Goal: Check status: Check status

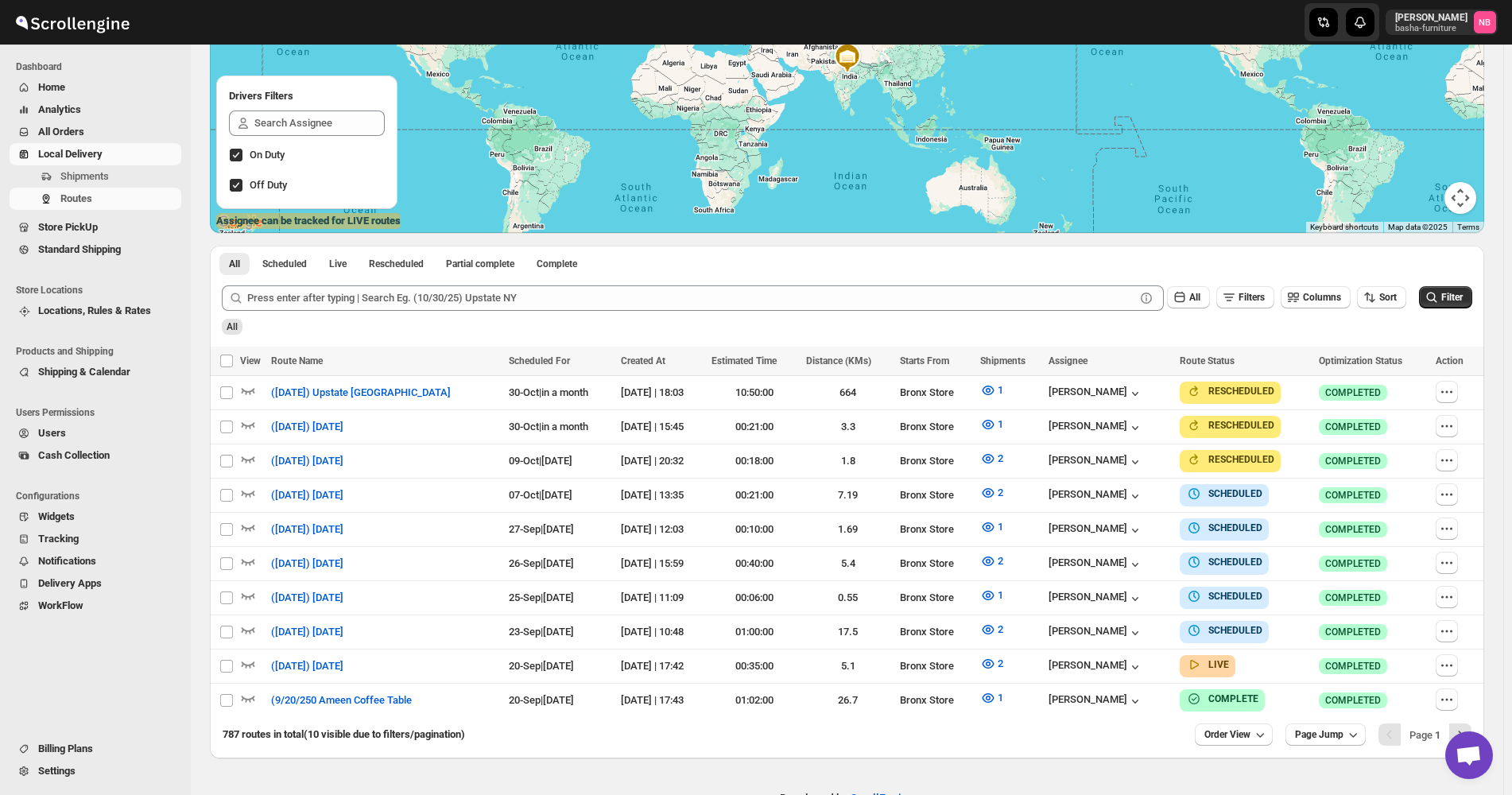
scroll to position [238, 0]
click at [1448, 306] on button "Filter" at bounding box center [1445, 297] width 53 height 22
click at [991, 631] on icon "button" at bounding box center [987, 629] width 16 height 16
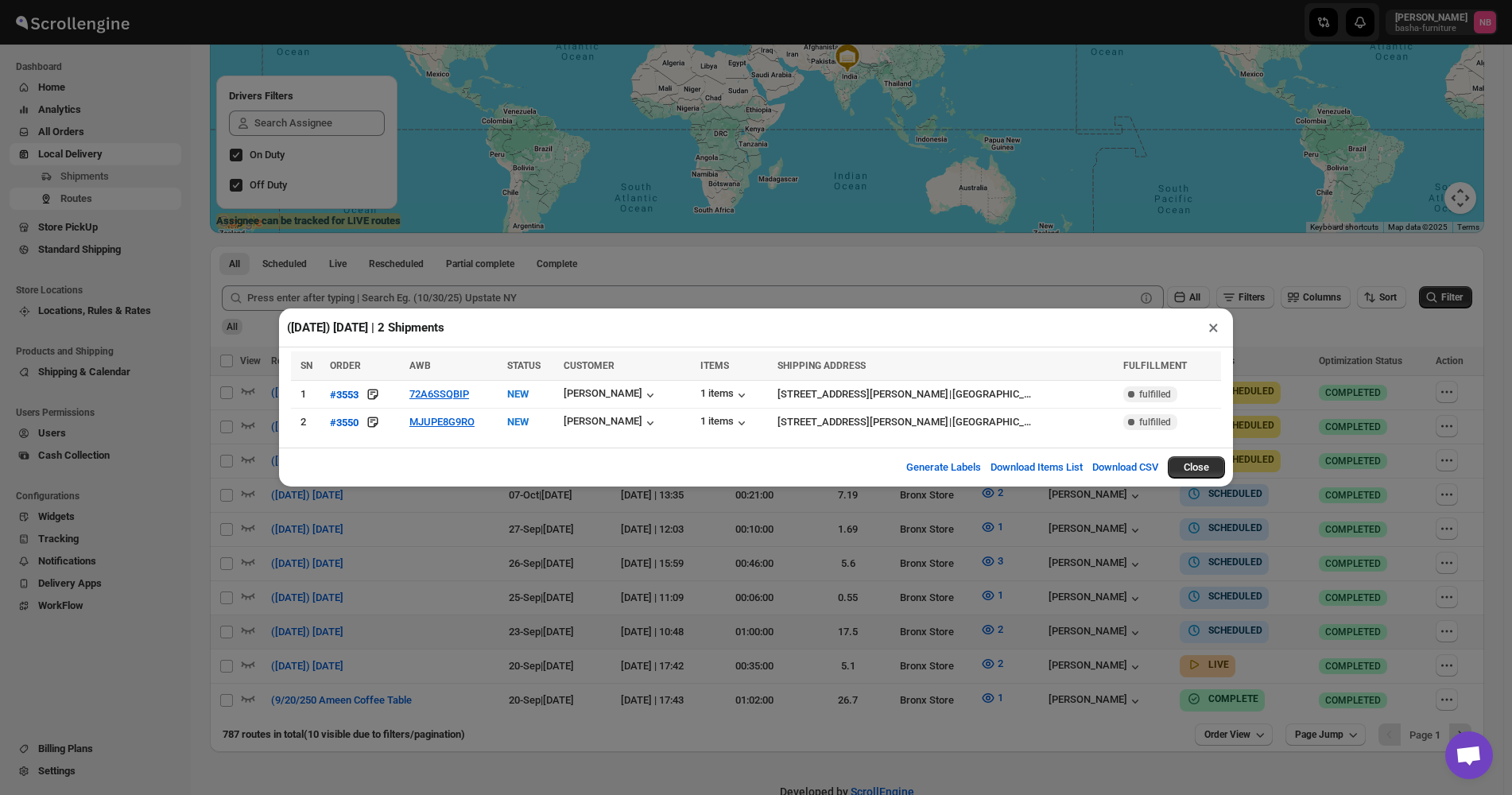
click at [623, 653] on div "([DATE]) [DATE] | 2 Shipments × SN ORDER AWB STATUS CUSTOMER ITEMS SHIPPING ADD…" at bounding box center [756, 398] width 1512 height 795
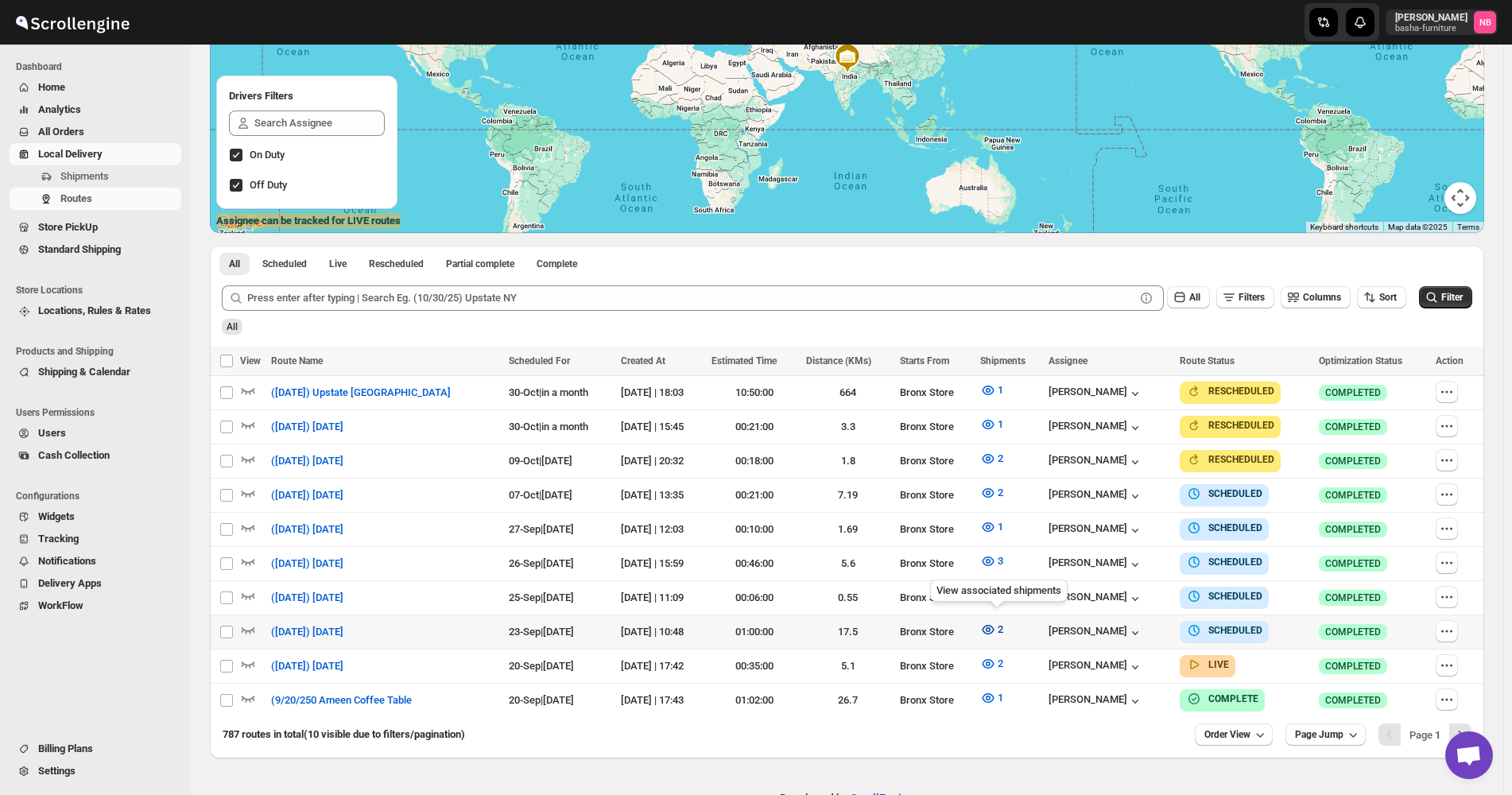
click at [996, 631] on icon "button" at bounding box center [987, 629] width 16 height 16
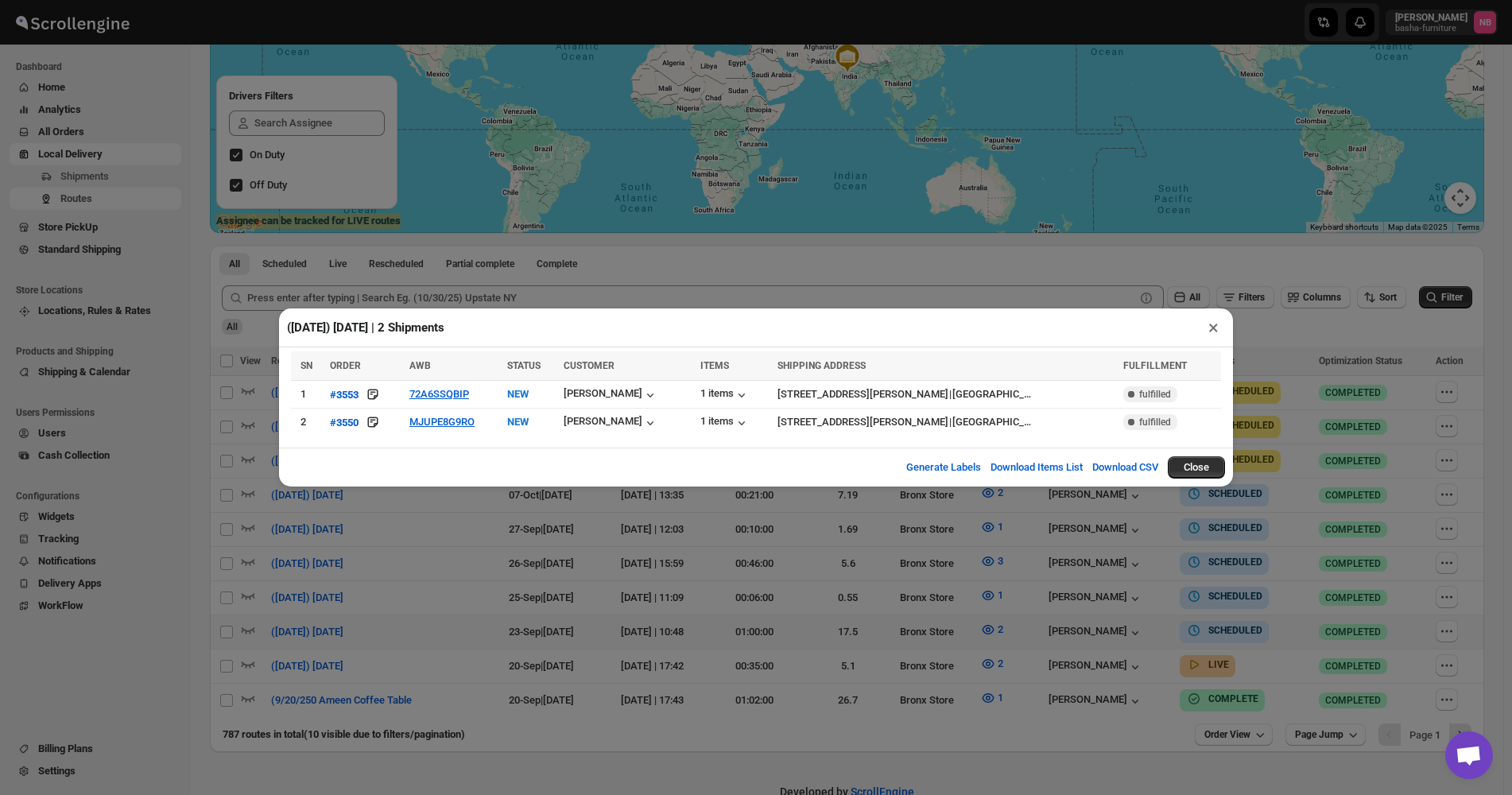
click at [716, 576] on div "([DATE]) [DATE] | 2 Shipments × SN ORDER AWB STATUS CUSTOMER ITEMS SHIPPING ADD…" at bounding box center [756, 398] width 1512 height 795
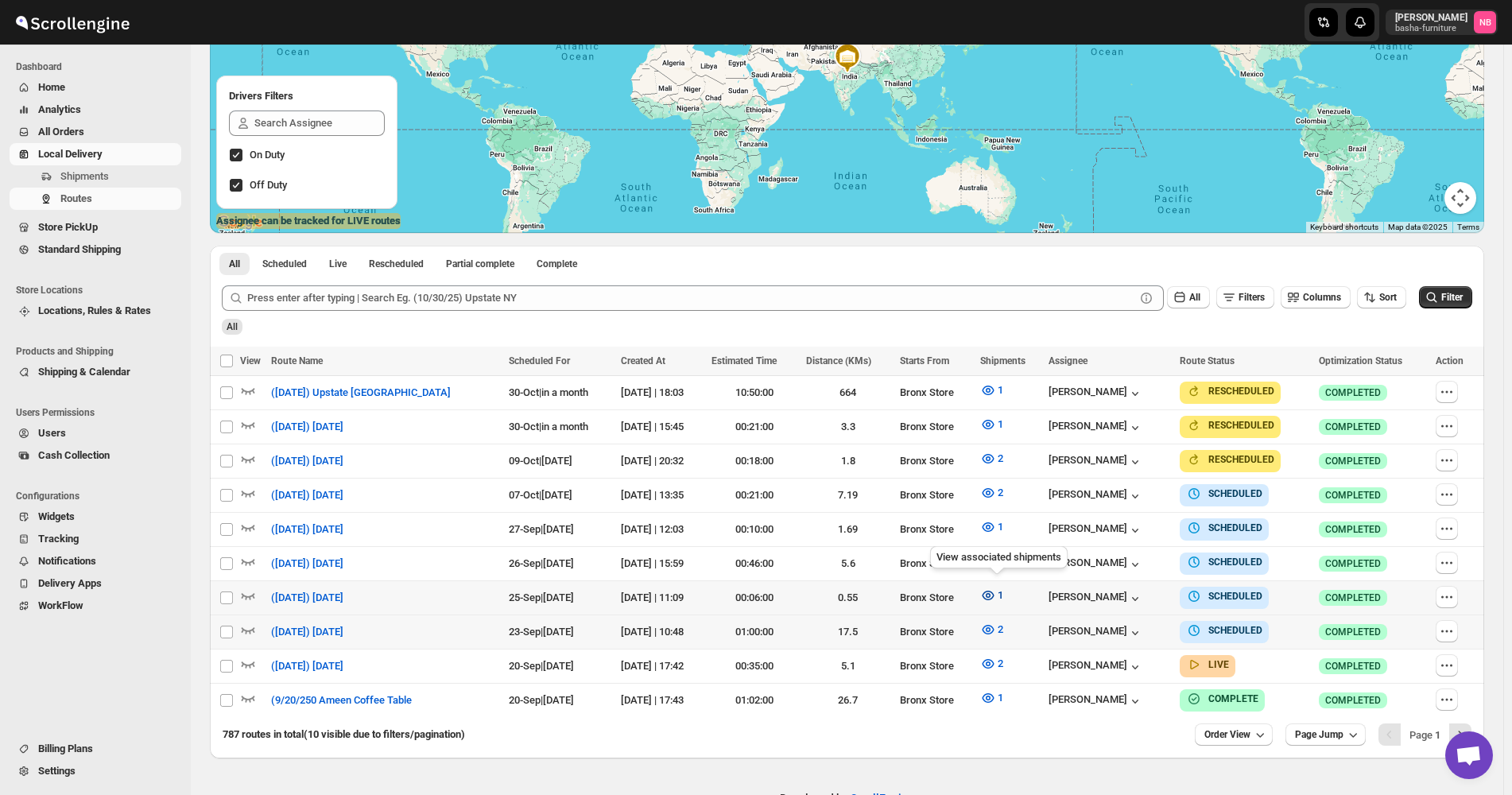
click at [999, 601] on button "1" at bounding box center [992, 595] width 42 height 25
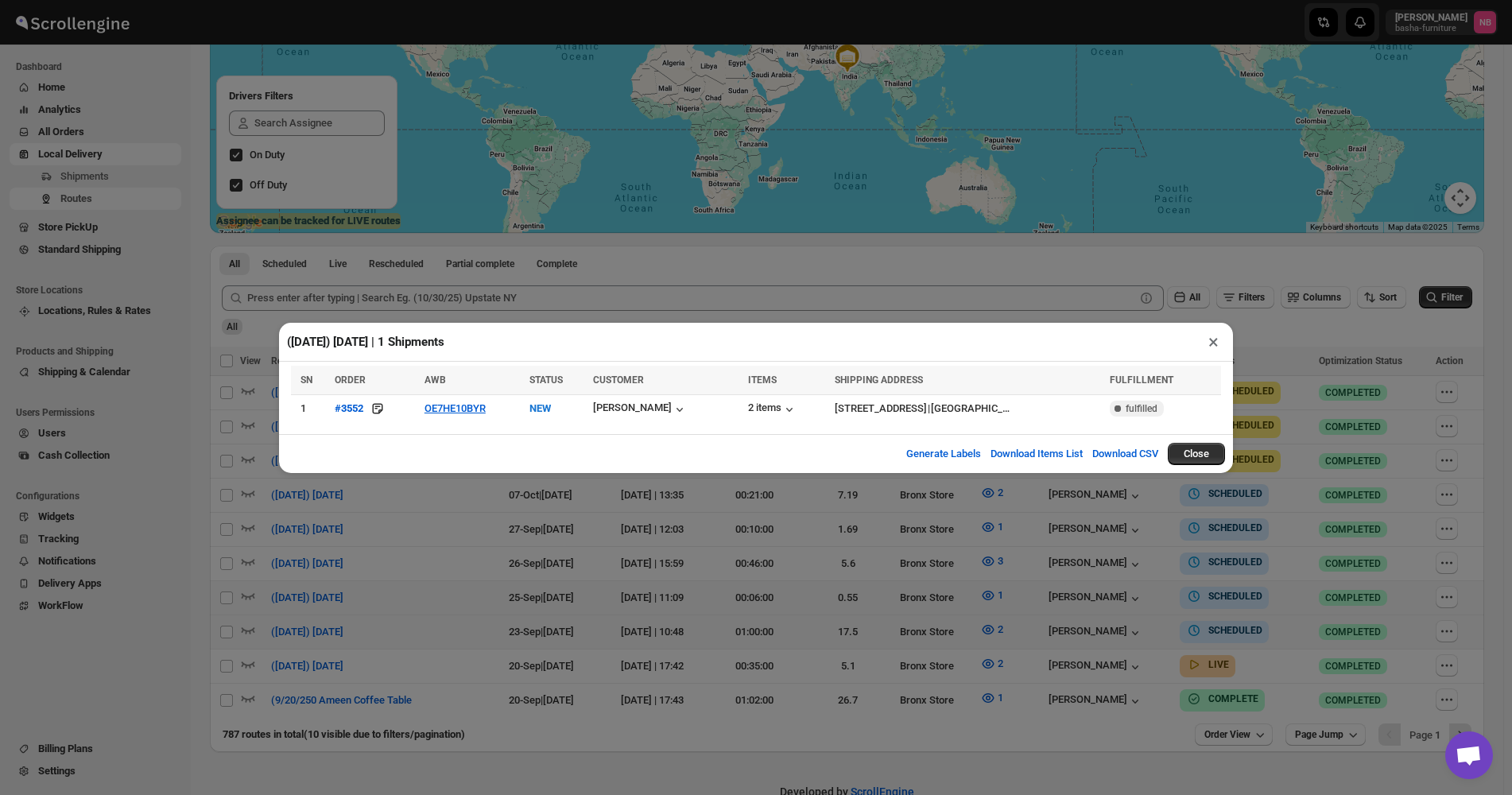
click at [791, 553] on div "([DATE]) [DATE] | 1 Shipments × SN ORDER AWB STATUS CUSTOMER ITEMS SHIPPING ADD…" at bounding box center [756, 398] width 1512 height 795
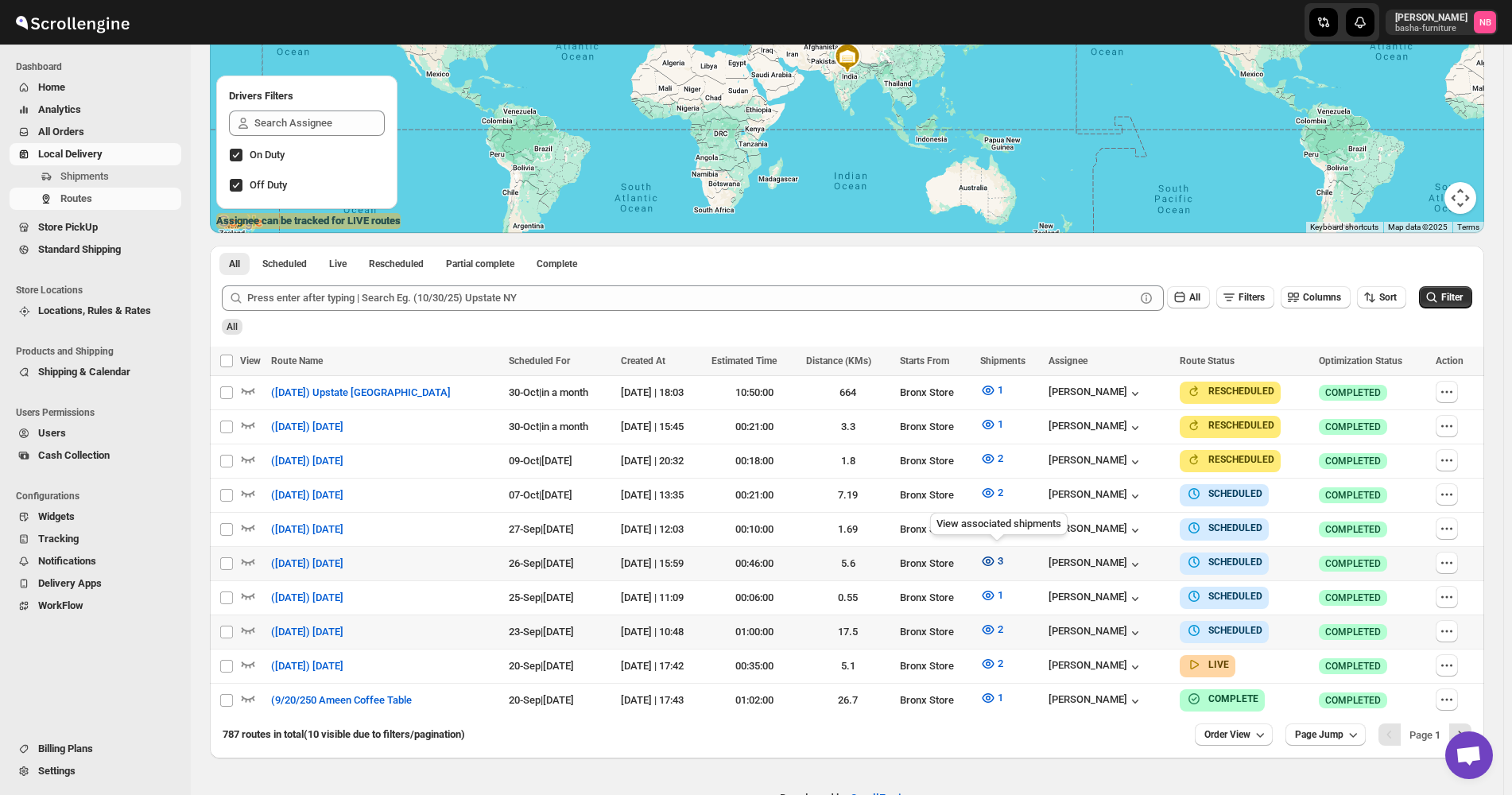
click at [996, 562] on icon "button" at bounding box center [987, 561] width 16 height 16
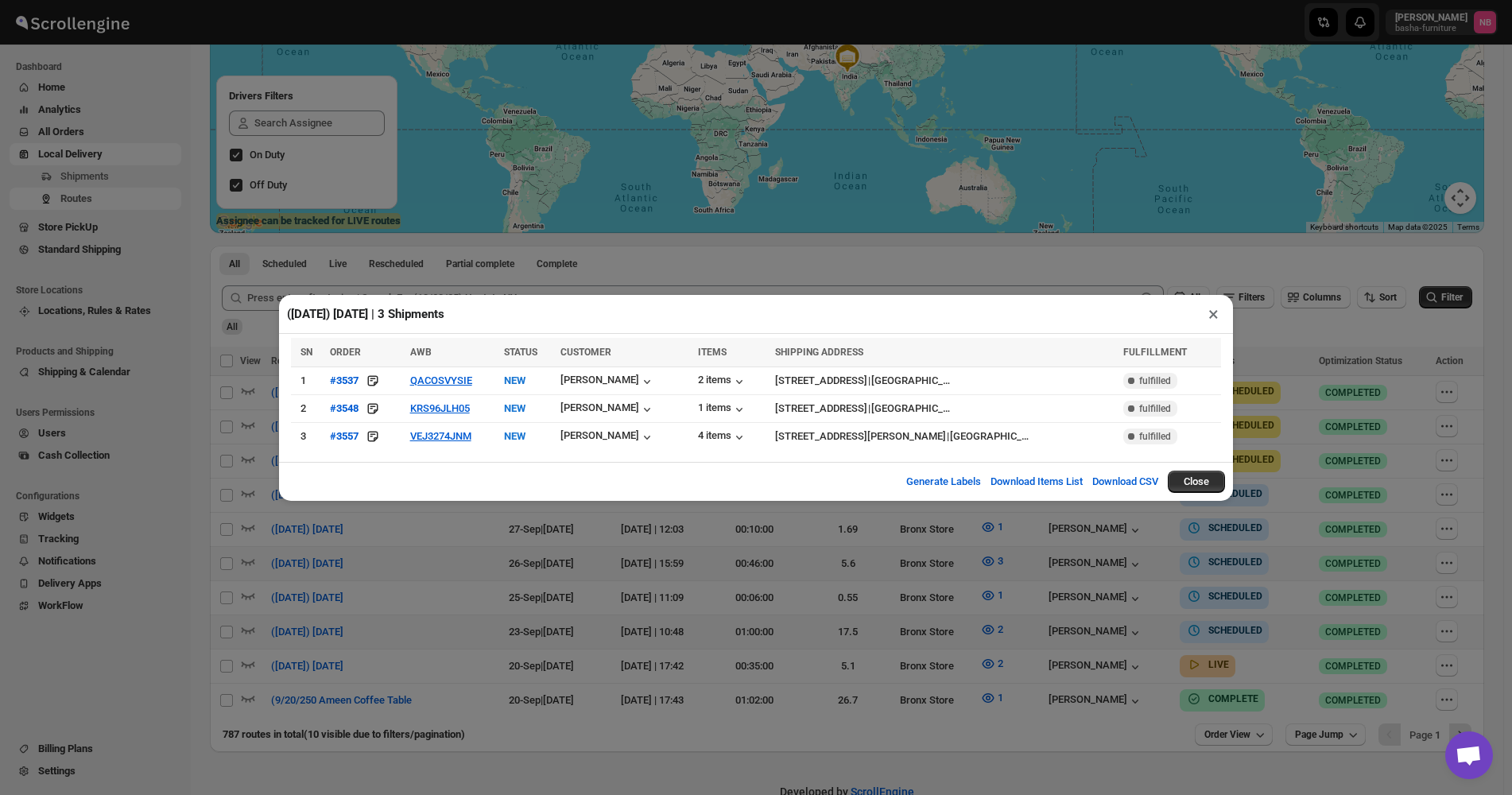
click at [447, 569] on div "([DATE]) [DATE] | 3 Shipments × SN ORDER AWB STATUS CUSTOMER ITEMS SHIPPING ADD…" at bounding box center [756, 398] width 1512 height 795
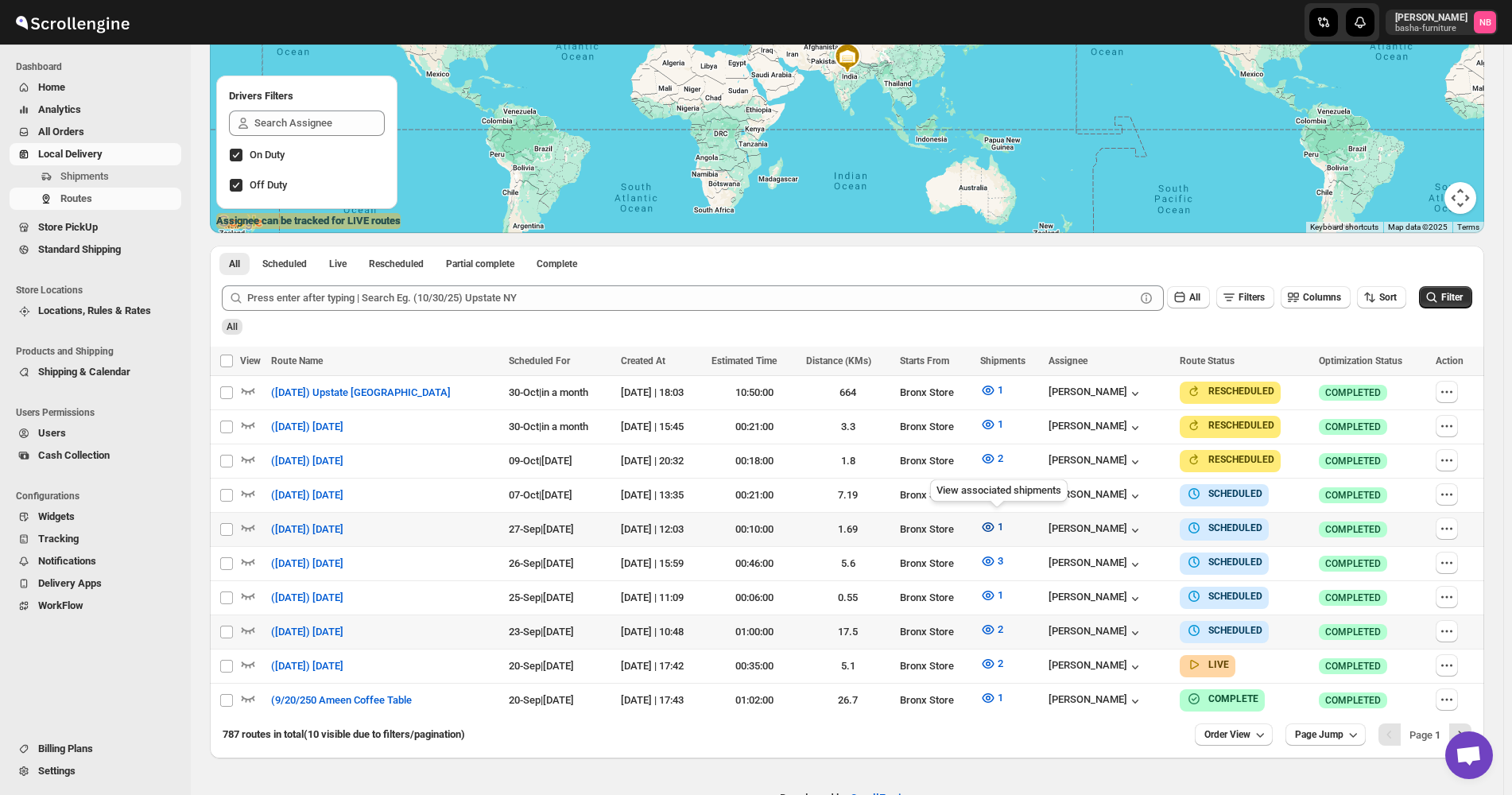
click at [1003, 523] on button "1" at bounding box center [992, 527] width 42 height 25
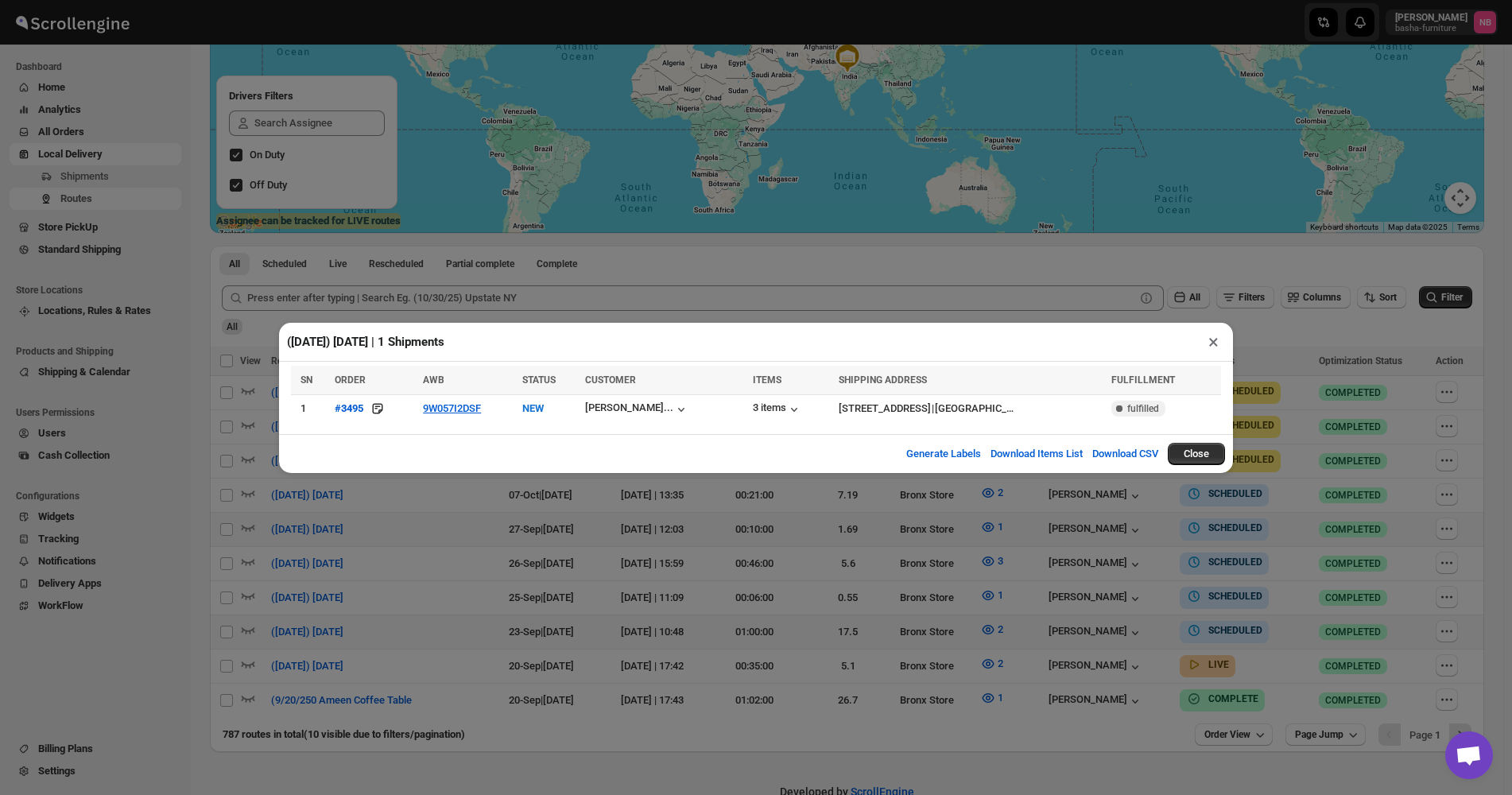
click at [495, 558] on div "([DATE]) [DATE] | 1 Shipments × SN ORDER AWB STATUS CUSTOMER ITEMS SHIPPING ADD…" at bounding box center [756, 398] width 1512 height 795
